Goal: Information Seeking & Learning: Check status

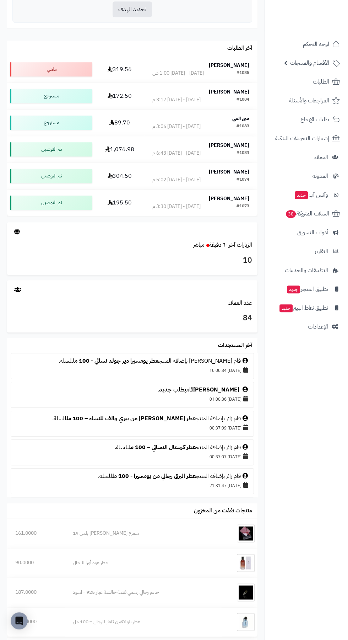
scroll to position [433, 0]
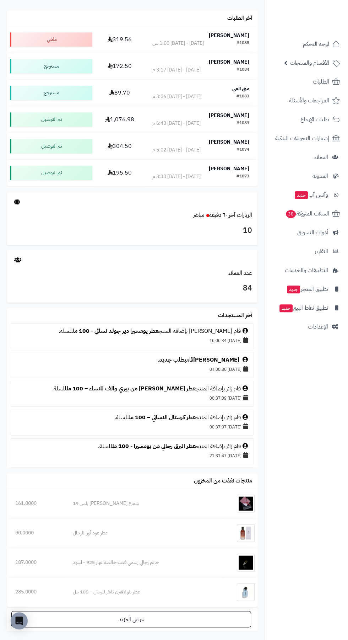
click at [98, 210] on div at bounding box center [132, 201] width 251 height 19
click at [207, 215] on span at bounding box center [208, 215] width 3 height 3
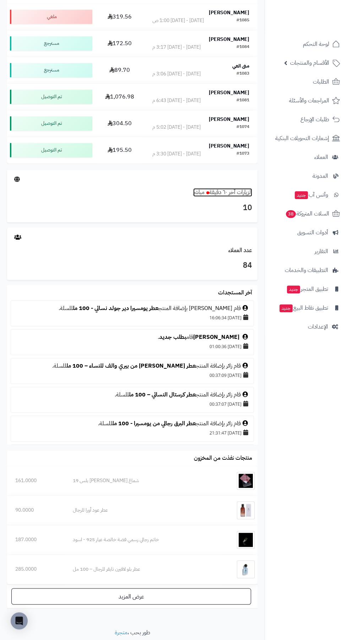
scroll to position [474, 0]
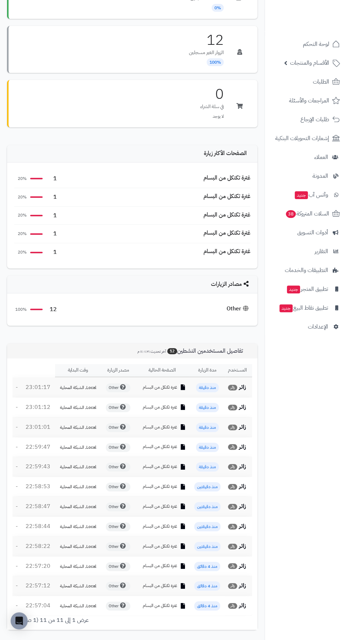
scroll to position [153, 0]
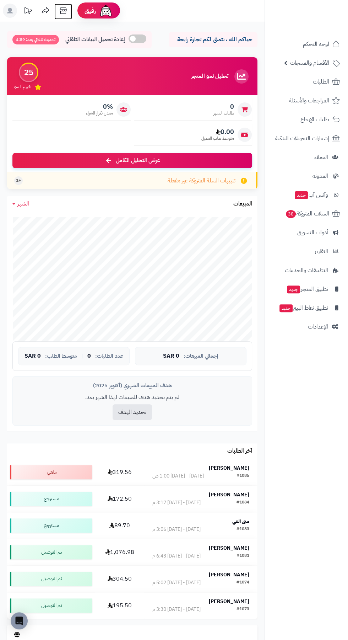
click at [60, 8] on icon at bounding box center [63, 11] width 14 height 14
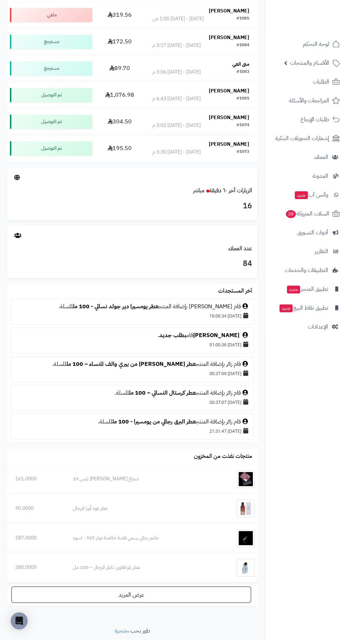
scroll to position [478, 0]
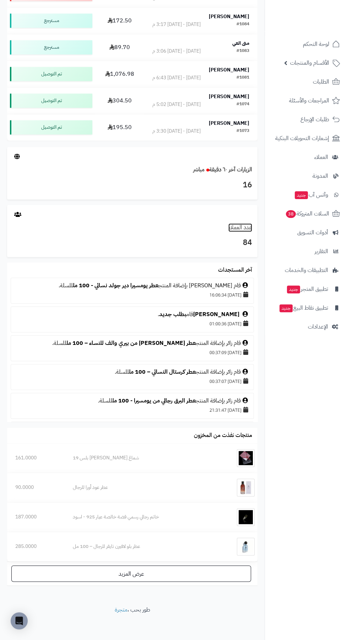
click at [232, 229] on link "عدد العملاء" at bounding box center [241, 227] width 24 height 9
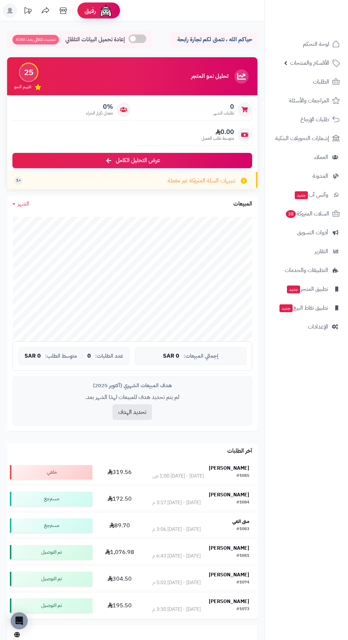
scroll to position [478, 0]
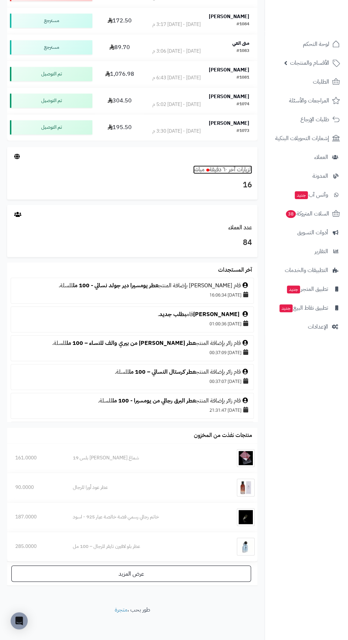
click at [225, 170] on link "الزيارات آخر ٦٠ دقيقة مباشر" at bounding box center [222, 169] width 59 height 9
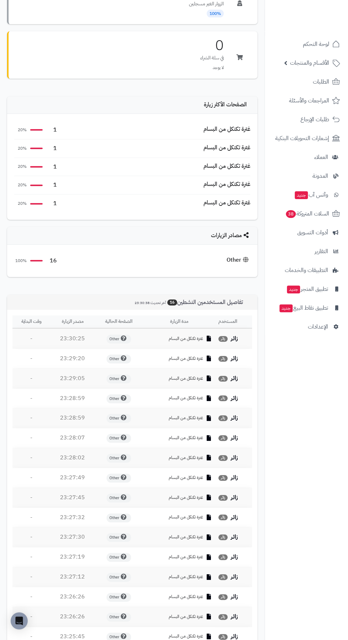
scroll to position [278, 0]
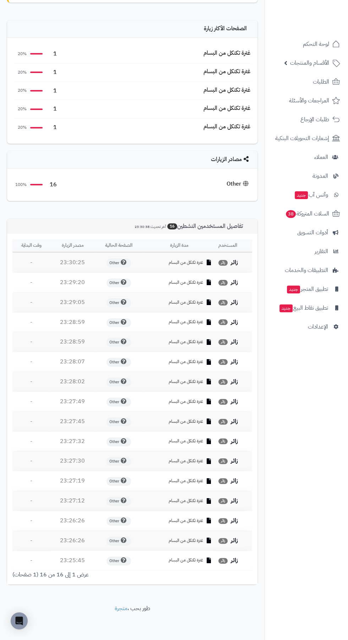
click at [42, 581] on div "المستخدم مدة الزيارة الصفحة الحالية مصدر الزيارة وقت البداية زائر زائر غترة تكن…" at bounding box center [132, 409] width 251 height 351
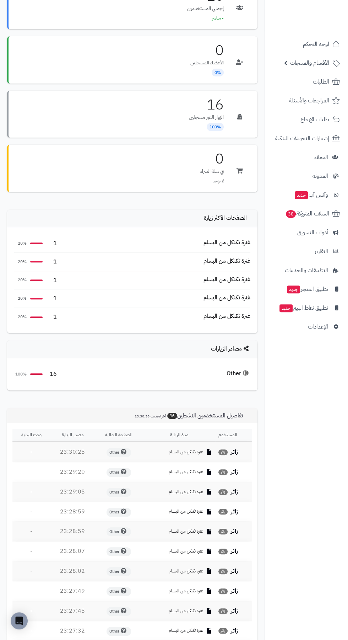
scroll to position [0, 0]
